Goal: Obtain resource: Download file/media

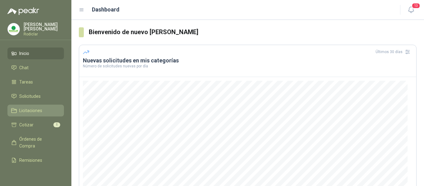
click at [16, 111] on icon at bounding box center [13, 110] width 5 height 4
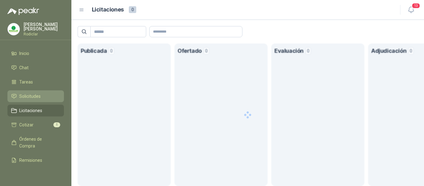
click at [27, 95] on span "Solicitudes" at bounding box center [29, 96] width 21 height 7
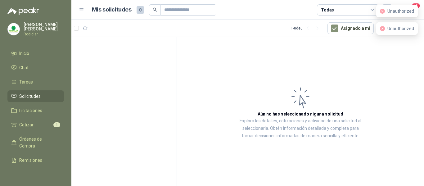
click at [32, 98] on span "Solicitudes" at bounding box center [29, 96] width 21 height 7
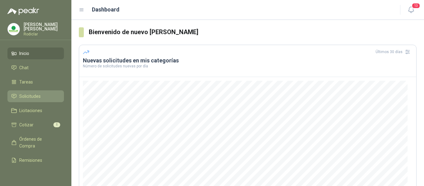
click at [32, 95] on span "Solicitudes" at bounding box center [29, 96] width 21 height 7
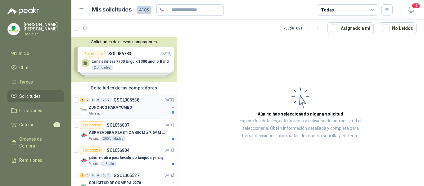
click at [137, 113] on div "Almatec" at bounding box center [129, 113] width 80 height 5
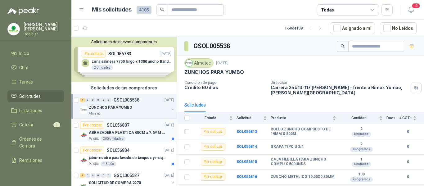
click at [132, 133] on p "ABRAZADERA PLASTICA 60CM x 7.6MM ANCHA" at bounding box center [127, 133] width 77 height 6
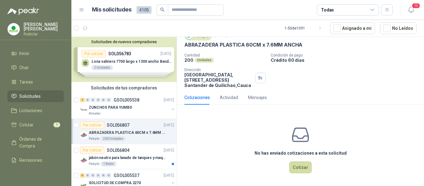
scroll to position [27, 0]
click at [146, 162] on div "Patojito 1 Bidón" at bounding box center [131, 163] width 85 height 5
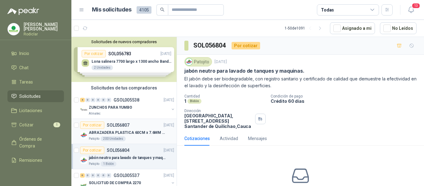
scroll to position [31, 0]
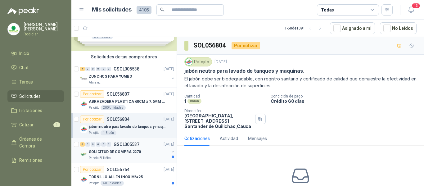
click at [142, 150] on div "SOLICITUD DE COMPRA 2270" at bounding box center [129, 151] width 80 height 7
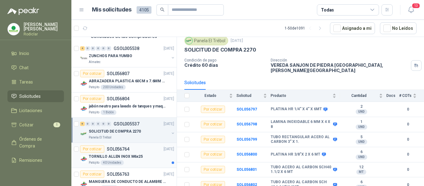
scroll to position [62, 0]
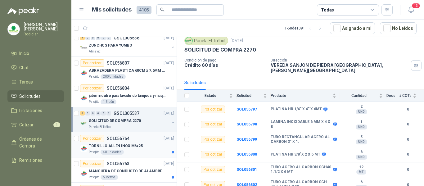
click at [150, 148] on div "TORNILLO ALLEN INOX M6x25" at bounding box center [131, 145] width 85 height 7
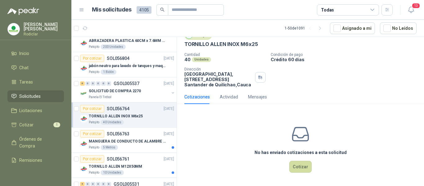
scroll to position [124, 0]
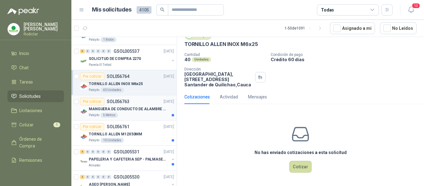
click at [145, 115] on div "Patojito 5 Metros" at bounding box center [131, 115] width 85 height 5
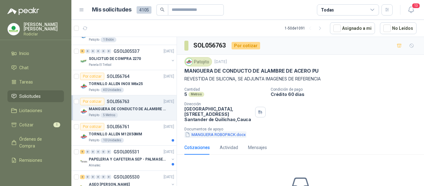
click at [224, 136] on button "MANGUERA ROBOPACK.docx" at bounding box center [215, 134] width 62 height 7
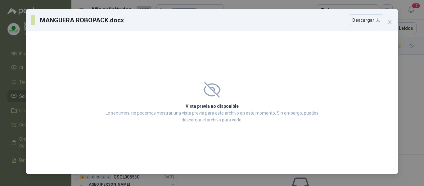
click at [212, 100] on div "Vista previa no disponible Lo sentimos, no podemos mostrar una vista previa par…" at bounding box center [212, 103] width 232 height 56
click at [367, 20] on button "Descargar" at bounding box center [366, 20] width 34 height 12
click at [387, 24] on span "Close" at bounding box center [390, 22] width 10 height 5
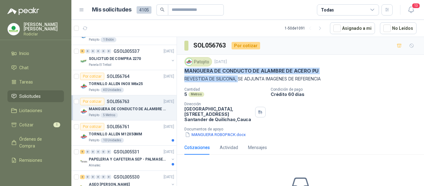
drag, startPoint x: 185, startPoint y: 71, endPoint x: 239, endPoint y: 81, distance: 55.2
click at [239, 81] on div "Patojito [DATE] MANGUERA DE CONDUCTO DE ALAMBRE [PERSON_NAME] PU REVESTIDA DE S…" at bounding box center [300, 69] width 232 height 25
copy div "MANGUERA DE CONDUCTO DE ALAMBRE [PERSON_NAME] PU REVESTIDA DE SILICONA,"
